Goal: Check status: Check status

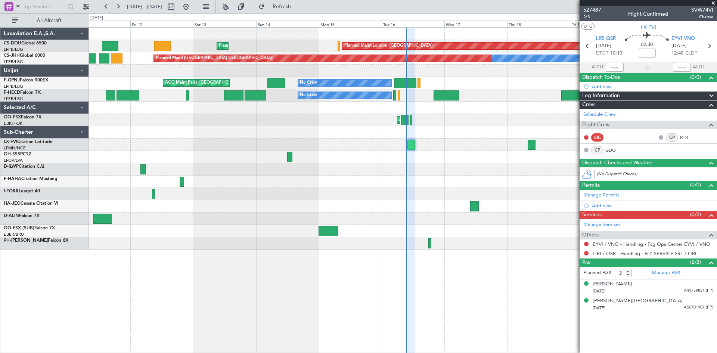
click at [463, 144] on div at bounding box center [403, 145] width 628 height 12
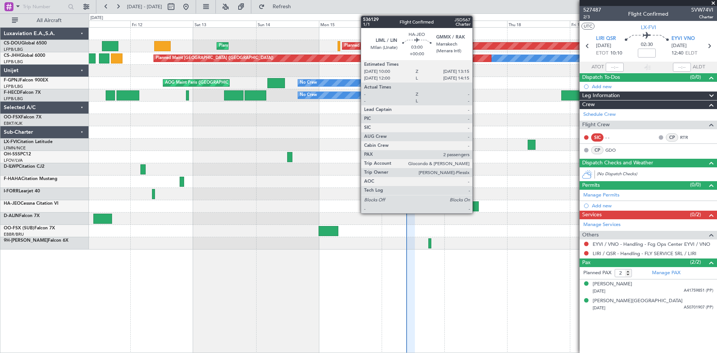
click at [476, 206] on div at bounding box center [474, 206] width 9 height 10
click at [475, 208] on div at bounding box center [474, 206] width 9 height 10
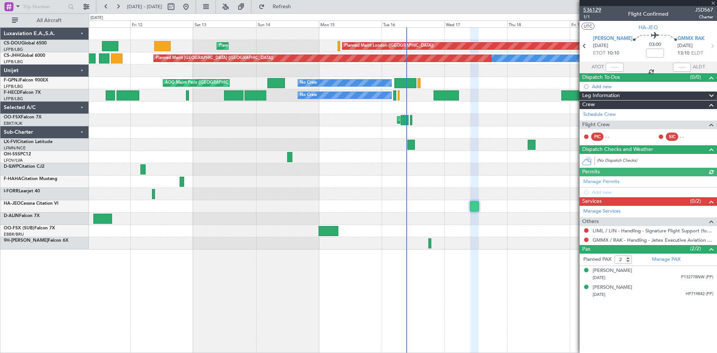
click at [590, 9] on span "536129" at bounding box center [592, 10] width 18 height 8
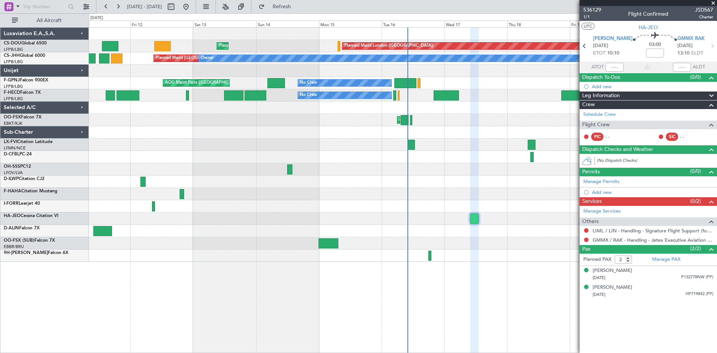
click at [489, 271] on div "Planned Maint Paris (Le Bourget) Planned Maint London (Biggin Hill) Planned Mai…" at bounding box center [403, 190] width 628 height 326
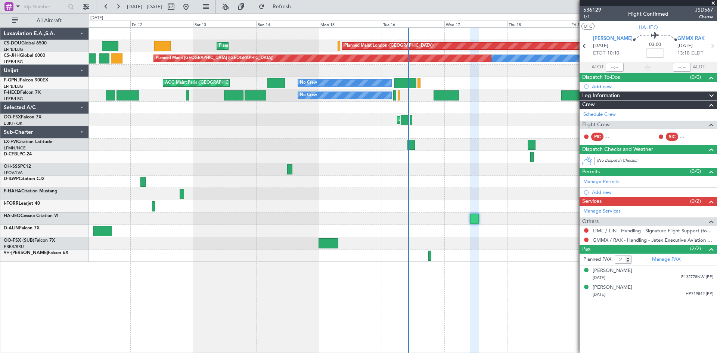
click at [500, 214] on div at bounding box center [403, 218] width 628 height 12
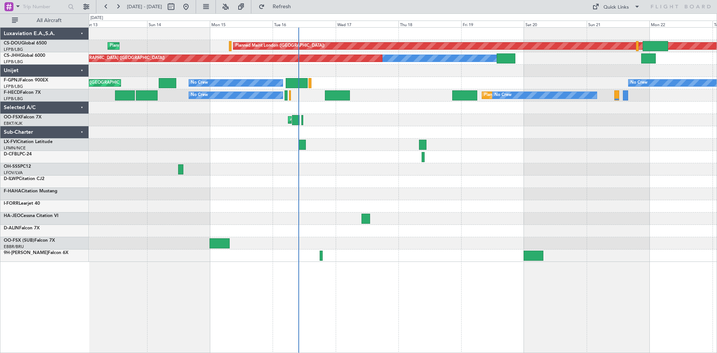
click at [415, 262] on div "Planned Maint London ([GEOGRAPHIC_DATA]) Planned Maint [GEOGRAPHIC_DATA] ([GEOG…" at bounding box center [403, 190] width 628 height 326
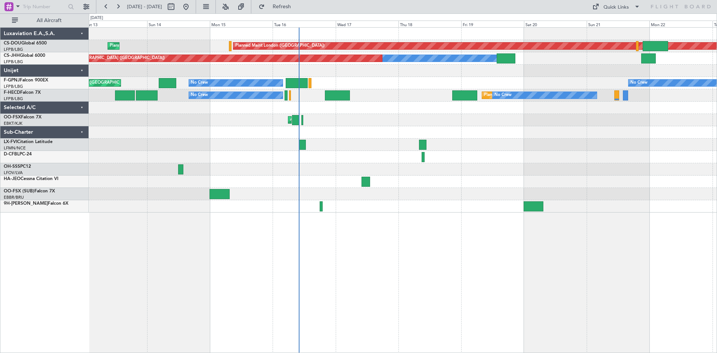
click at [435, 308] on div "Planned Maint London ([GEOGRAPHIC_DATA]) Planned Maint [GEOGRAPHIC_DATA] ([GEOG…" at bounding box center [403, 190] width 628 height 326
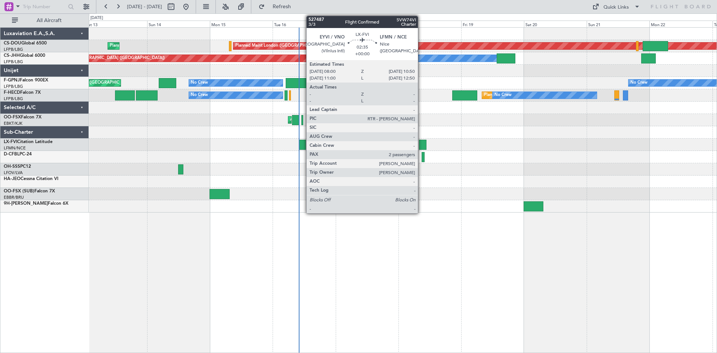
click at [424, 145] on div at bounding box center [422, 145] width 7 height 10
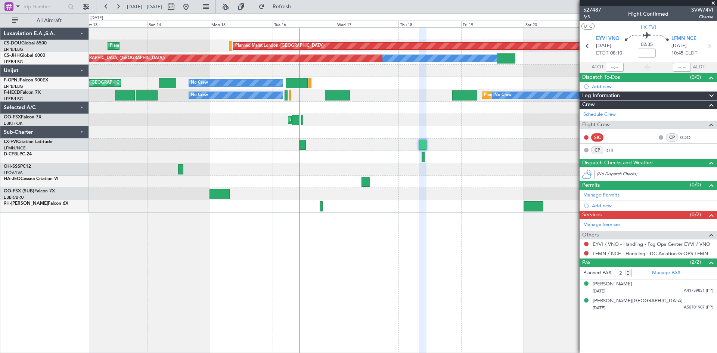
click at [365, 122] on div "AOG Maint Kortrijk-[GEOGRAPHIC_DATA]" at bounding box center [403, 120] width 628 height 12
